Goal: Task Accomplishment & Management: Manage account settings

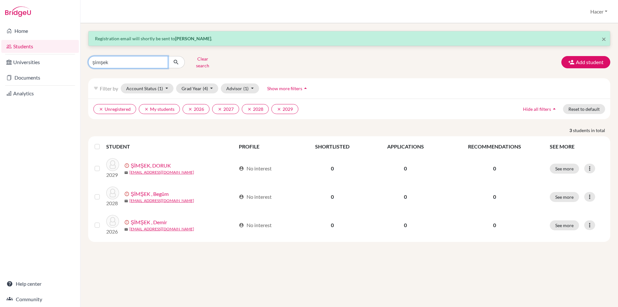
click at [162, 60] on input "şimşek" at bounding box center [128, 62] width 80 height 12
click at [193, 60] on button "Clear search" at bounding box center [203, 62] width 36 height 17
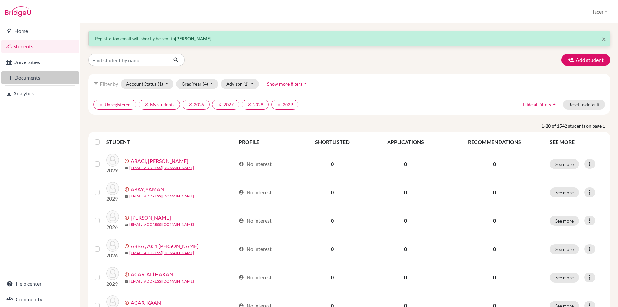
click at [20, 75] on link "Documents" at bounding box center [40, 77] width 78 height 13
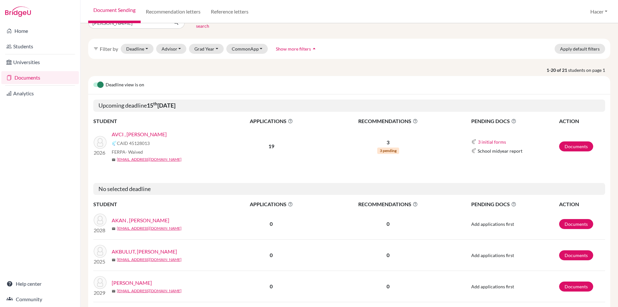
scroll to position [32, 0]
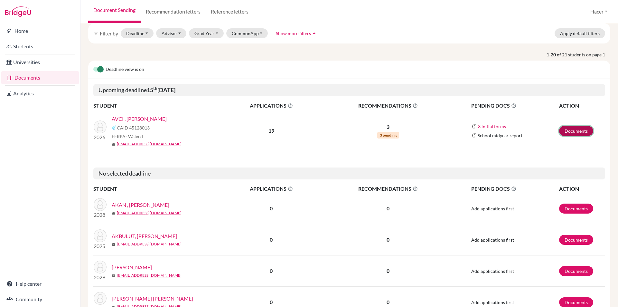
click at [567, 126] on link "Documents" at bounding box center [576, 131] width 34 height 10
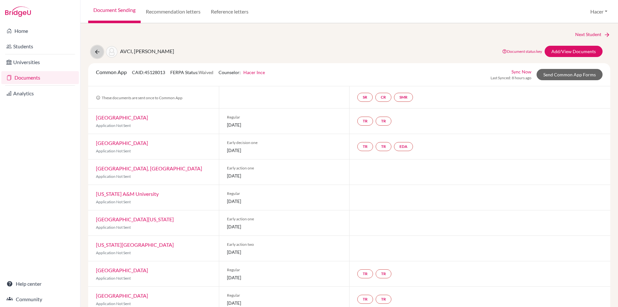
click at [99, 50] on icon at bounding box center [97, 52] width 6 height 6
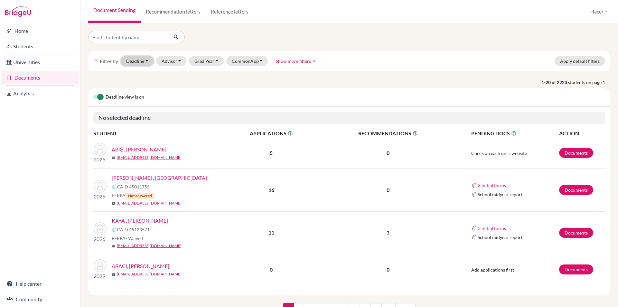
click at [147, 62] on button "Deadline - Select a date range Or double click for a single date selection Toda…" at bounding box center [137, 61] width 33 height 10
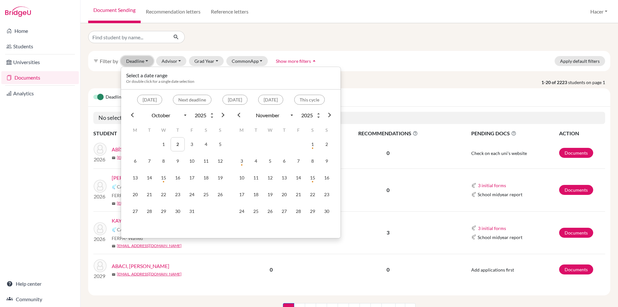
click at [147, 62] on button "Deadline - Select a date range Or double click for a single date selection Toda…" at bounding box center [137, 61] width 33 height 10
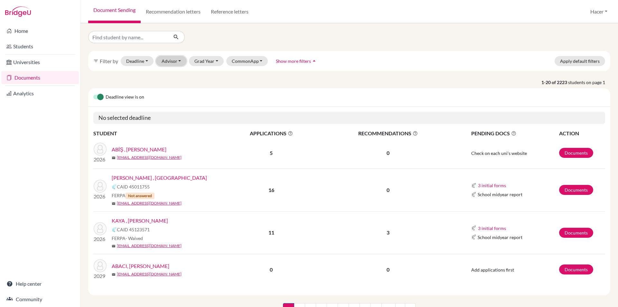
click at [177, 60] on button "Advisor" at bounding box center [171, 61] width 31 height 10
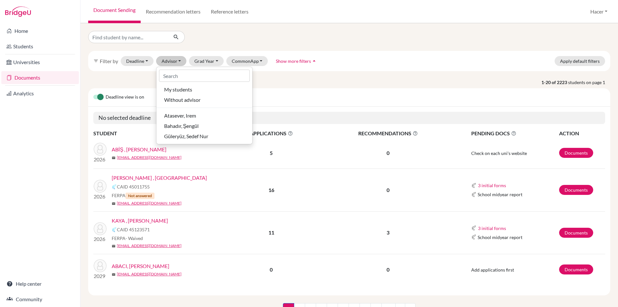
click at [306, 102] on div "Deadline view is on" at bounding box center [349, 97] width 522 height 18
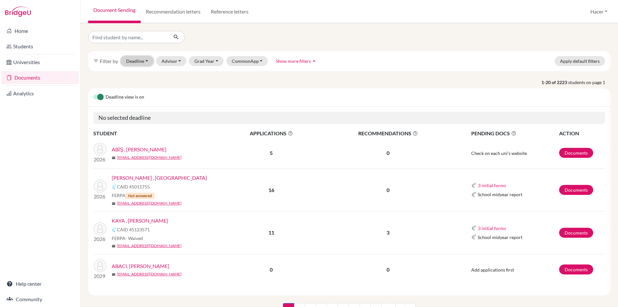
click at [150, 60] on button "Deadline - Select a date range Or double click for a single date selection [DAT…" at bounding box center [137, 61] width 33 height 10
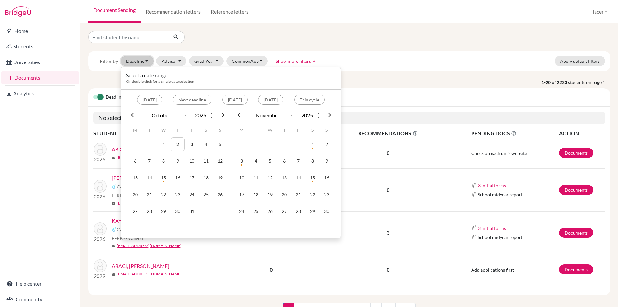
click at [150, 60] on button "Deadline - Select a date range Or double click for a single date selection Toda…" at bounding box center [137, 61] width 33 height 10
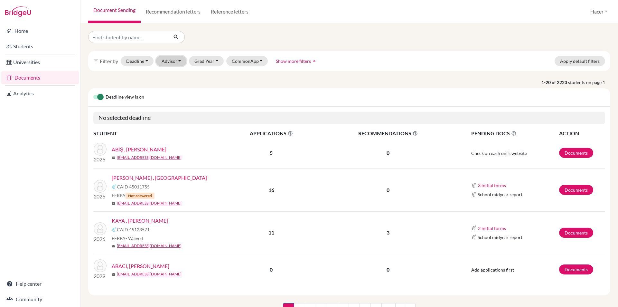
click at [183, 61] on button "Advisor" at bounding box center [171, 61] width 31 height 10
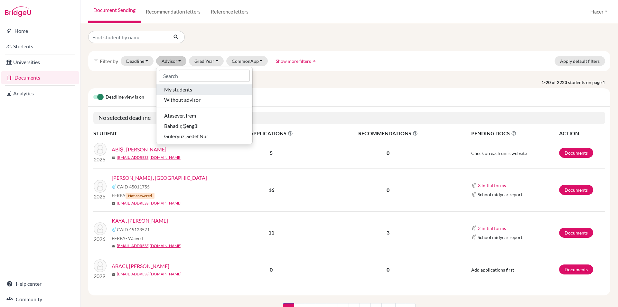
click at [185, 87] on span "My students" at bounding box center [178, 90] width 28 height 8
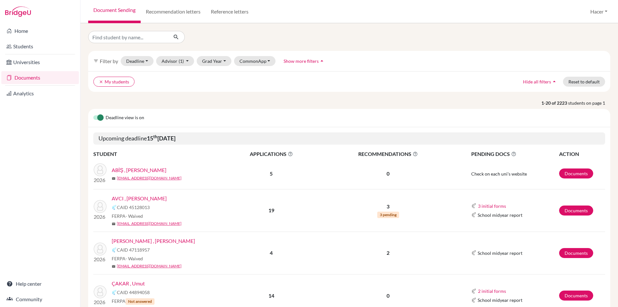
click at [34, 74] on link "Documents" at bounding box center [40, 77] width 78 height 13
click at [225, 60] on button "Grad Year" at bounding box center [214, 61] width 35 height 10
click at [215, 105] on span "2026" at bounding box center [211, 106] width 12 height 8
click at [148, 59] on button "Deadline - Select a date range Or double click for a single date selection Toda…" at bounding box center [137, 61] width 33 height 10
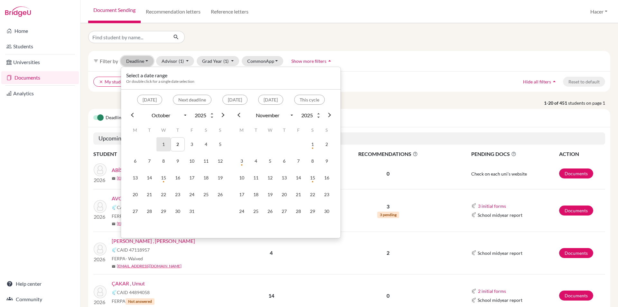
click at [163, 141] on td "1" at bounding box center [163, 144] width 14 height 14
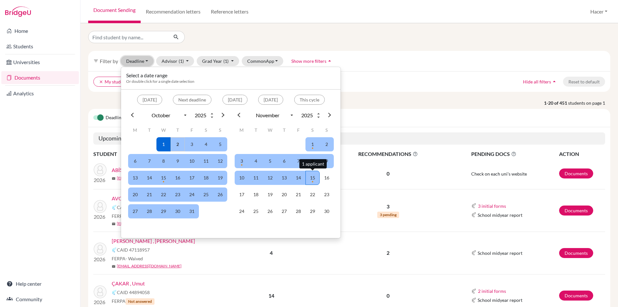
click at [313, 176] on td "15" at bounding box center [312, 178] width 14 height 14
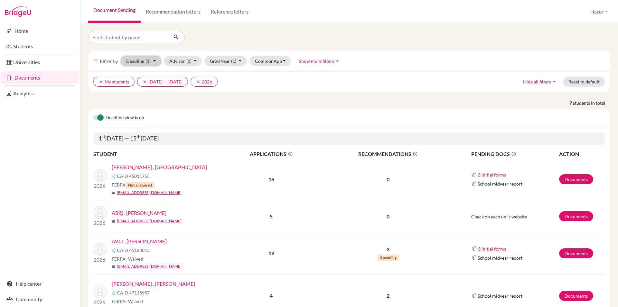
click at [155, 62] on button "Deadline (1) 10/01/2025 - 11/15/2025 Select a date range Or double click for a …" at bounding box center [141, 61] width 41 height 10
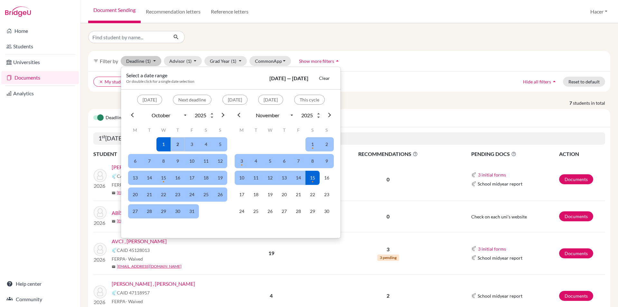
click at [119, 144] on h5 "1 st October 2025 — 15 th November 2025" at bounding box center [349, 138] width 512 height 12
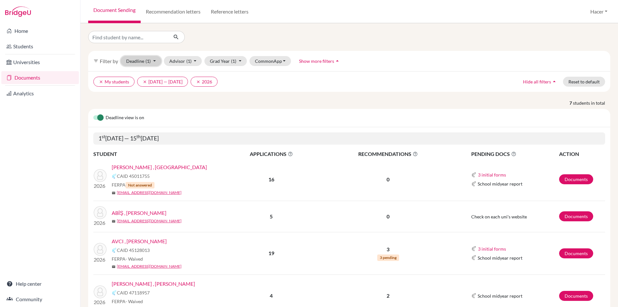
click at [158, 56] on button "Deadline (1) 10/01/2025 - 11/15/2025 Select a date range Or double click for a …" at bounding box center [141, 61] width 41 height 10
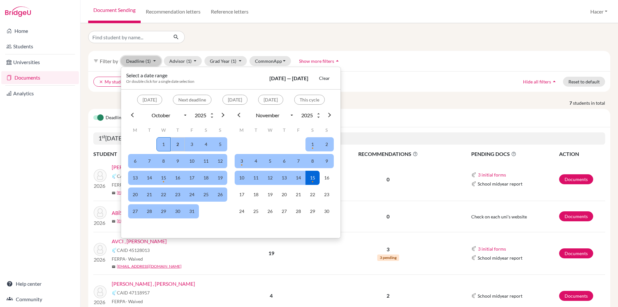
click at [165, 143] on td "1" at bounding box center [163, 144] width 14 height 14
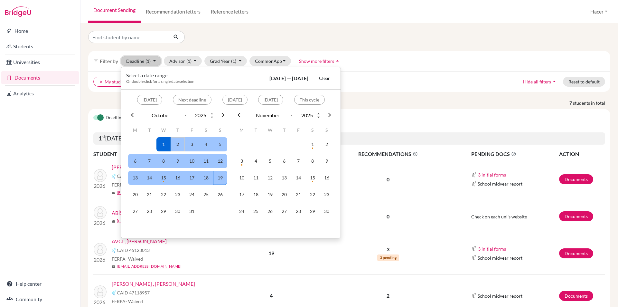
click at [218, 174] on td "19" at bounding box center [220, 178] width 14 height 14
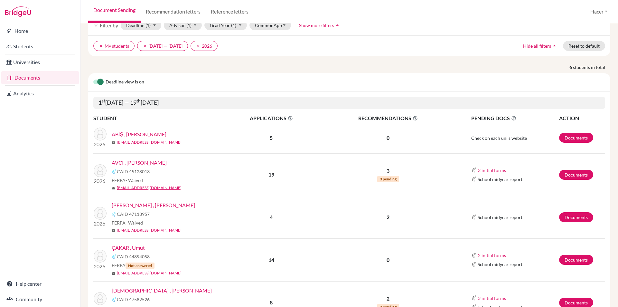
scroll to position [24, 0]
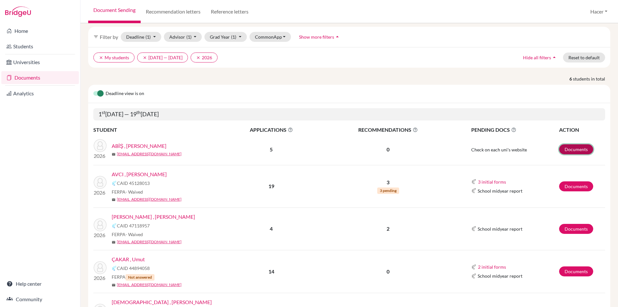
click at [559, 144] on link "Documents" at bounding box center [576, 149] width 34 height 10
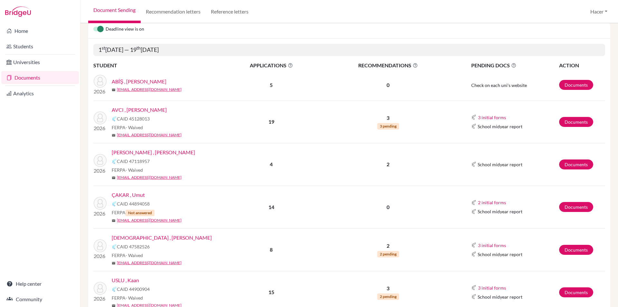
scroll to position [121, 0]
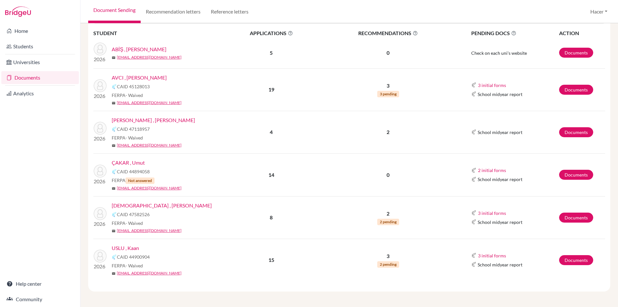
click at [143, 162] on link "ÇAKAR , Umut" at bounding box center [128, 163] width 33 height 8
click at [137, 205] on link "TÜRKEN , Beren Berk" at bounding box center [162, 205] width 100 height 8
click at [133, 249] on link "USLU , Kaan" at bounding box center [125, 248] width 27 height 8
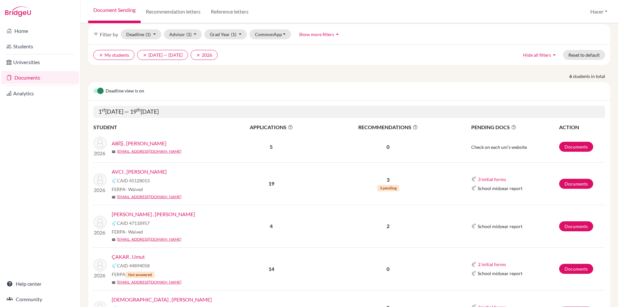
scroll to position [24, 0]
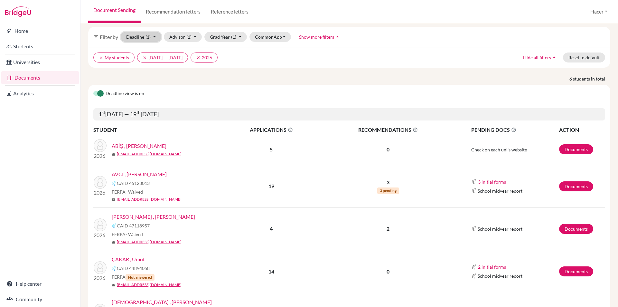
click at [154, 37] on button "Deadline (1) 10/01/2025 - 10/19/2025 Select a date range Or double click for a …" at bounding box center [141, 37] width 41 height 10
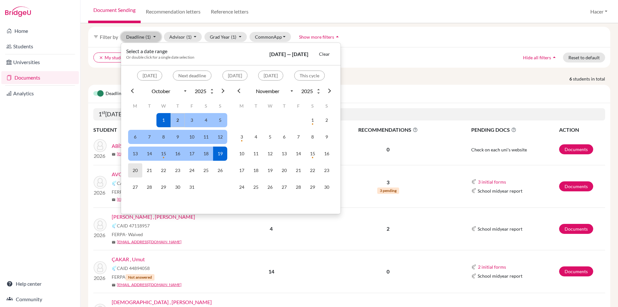
click at [131, 165] on td "20" at bounding box center [135, 170] width 14 height 14
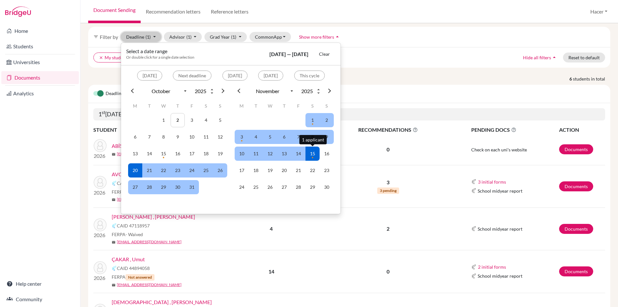
click at [308, 152] on td "15" at bounding box center [312, 153] width 14 height 14
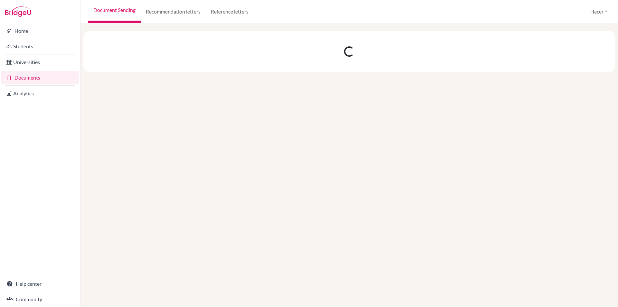
scroll to position [0, 0]
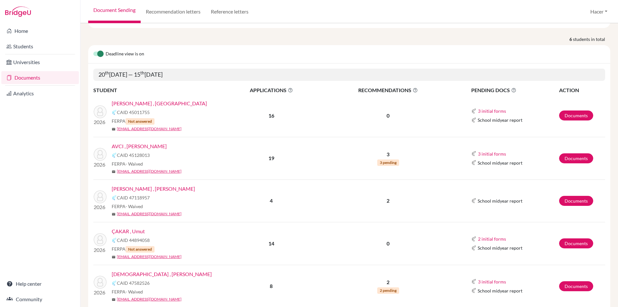
scroll to position [64, 0]
click at [576, 115] on link "Documents" at bounding box center [576, 115] width 34 height 10
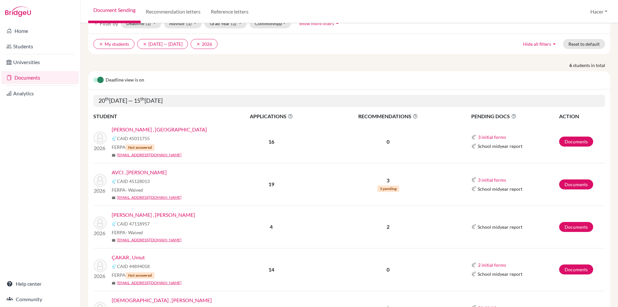
scroll to position [0, 0]
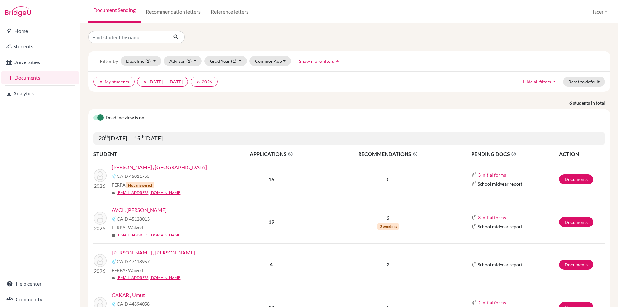
click at [390, 43] on div "filter_list Filter by Deadline (1) 10/20/2025 - 11/15/2025 Select a date range …" at bounding box center [349, 227] width 522 height 393
